Goal: Transaction & Acquisition: Purchase product/service

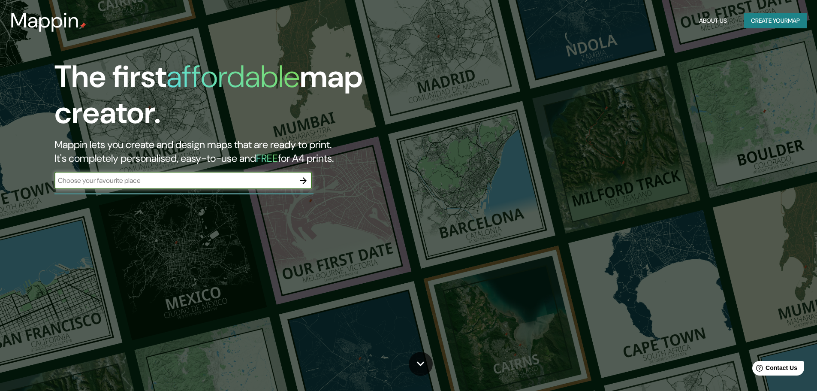
click at [154, 183] on input "text" at bounding box center [174, 180] width 240 height 10
type input "[GEOGRAPHIC_DATA]"
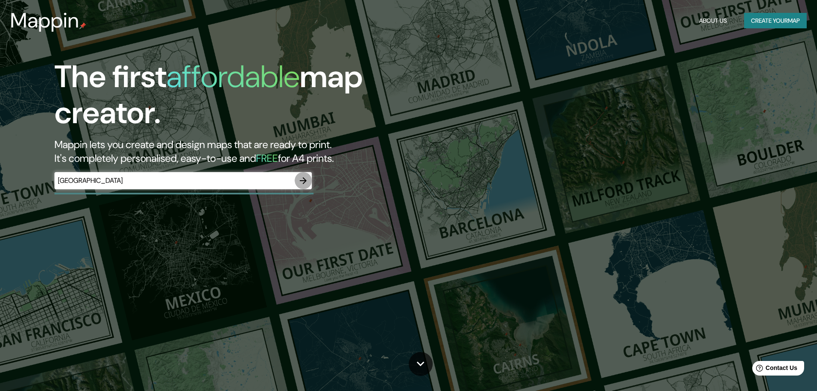
click at [301, 177] on icon "button" at bounding box center [303, 180] width 10 height 10
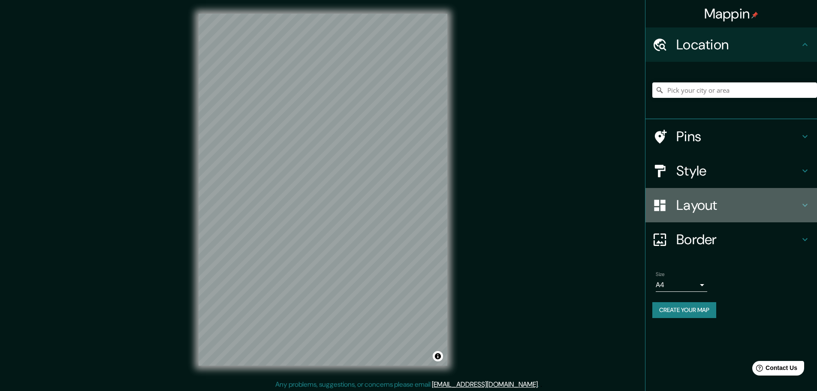
click at [696, 209] on h4 "Layout" at bounding box center [737, 204] width 123 height 17
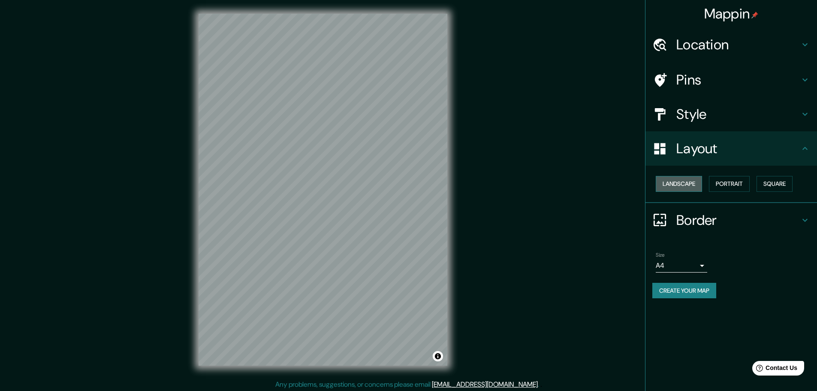
click at [683, 178] on button "Landscape" at bounding box center [679, 184] width 46 height 16
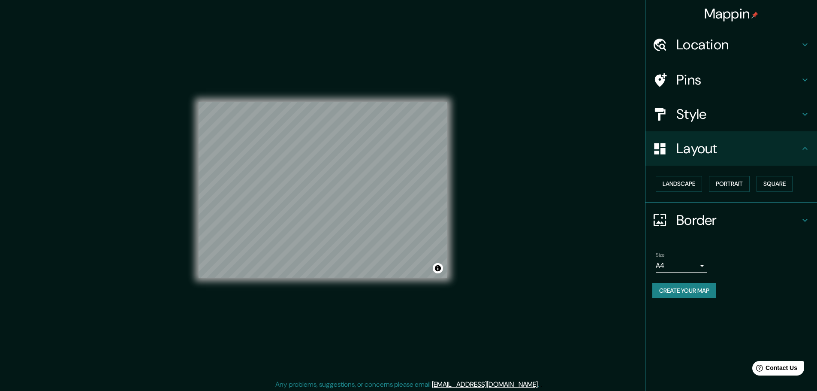
click at [695, 215] on h4 "Border" at bounding box center [737, 219] width 123 height 17
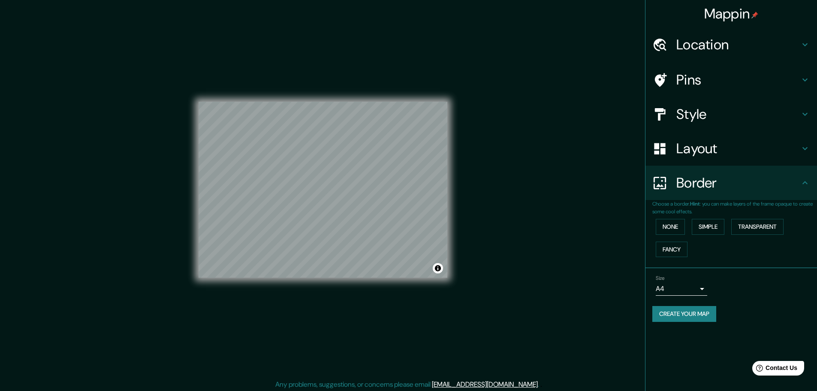
click at [694, 288] on body "Mappin Location Pins Style Layout Border Choose a border. Hint : you can make l…" at bounding box center [408, 195] width 817 height 391
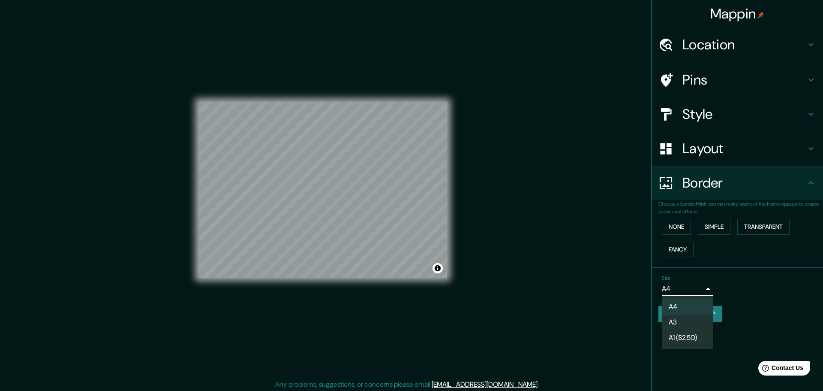
click at [686, 321] on li "A3" at bounding box center [687, 321] width 51 height 15
type input "a4"
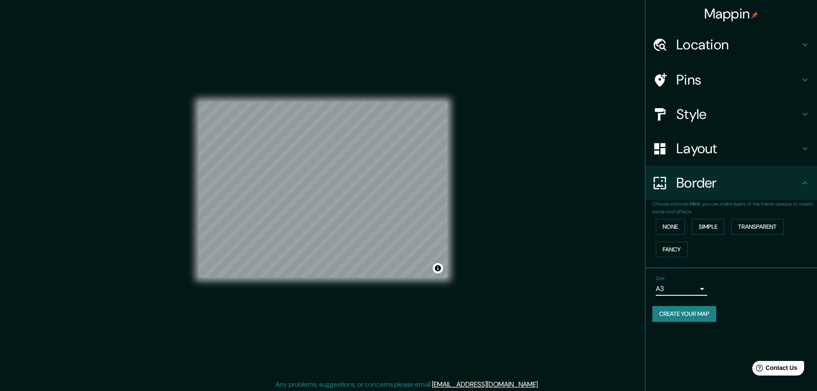
drag, startPoint x: 694, startPoint y: 311, endPoint x: 700, endPoint y: 310, distance: 6.1
click at [693, 311] on button "Create your map" at bounding box center [684, 314] width 64 height 16
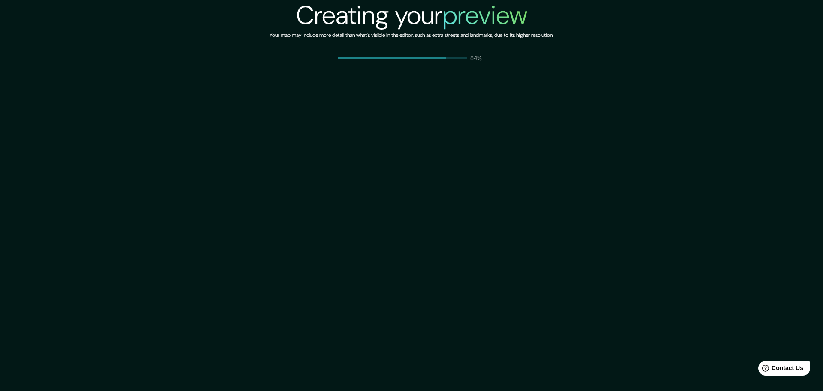
click at [557, 99] on div "Creating your preview Your map may include more detail than what's visible in t…" at bounding box center [411, 195] width 823 height 391
